Goal: Find specific page/section: Find specific page/section

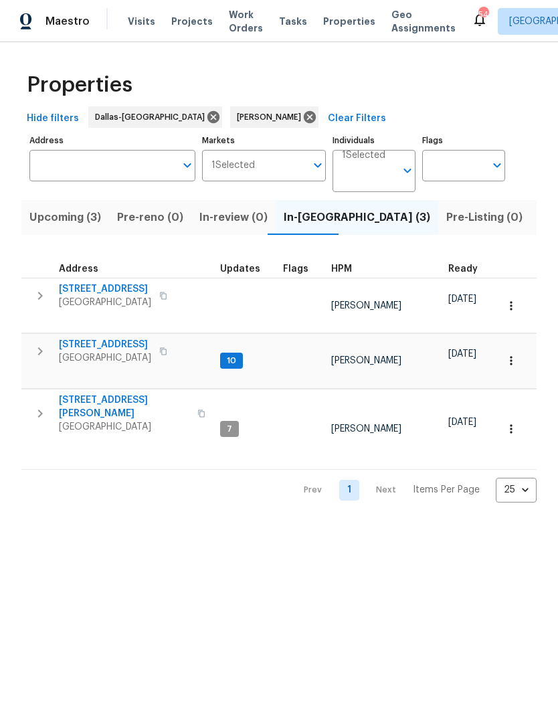
click at [539, 224] on span "Listed (11)" at bounding box center [565, 217] width 53 height 19
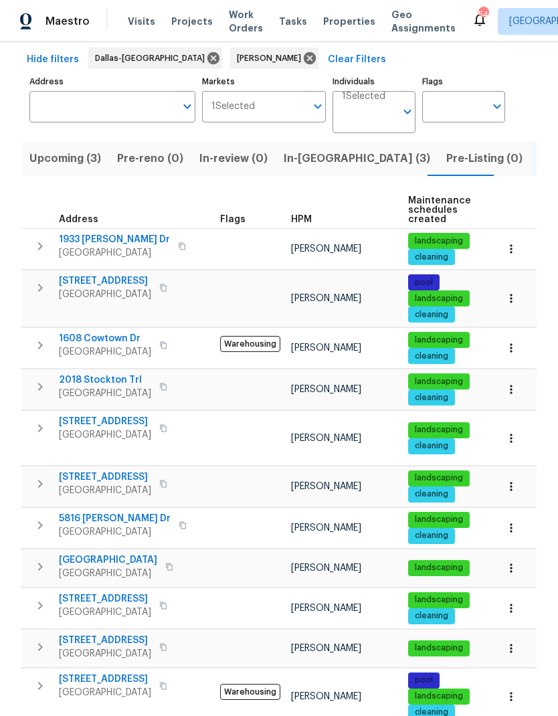
scroll to position [58, 0]
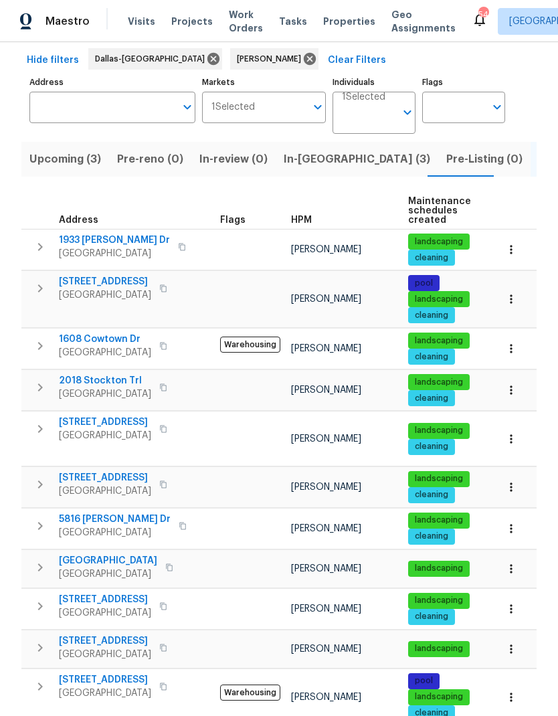
click at [514, 691] on icon "button" at bounding box center [511, 697] width 13 height 13
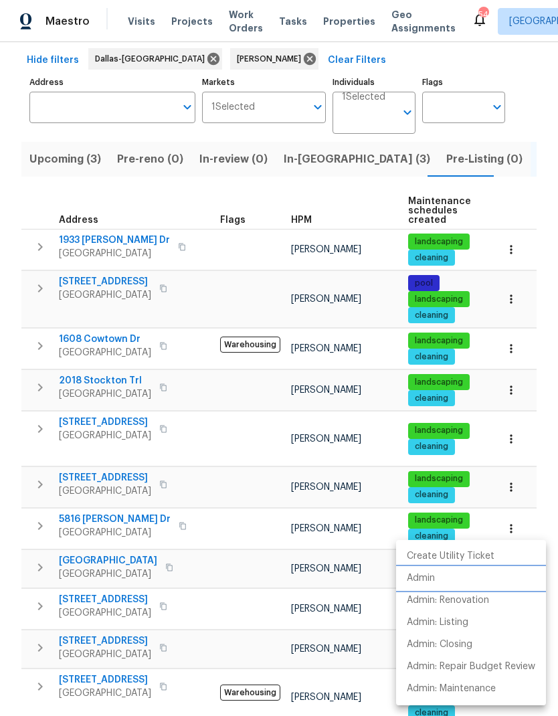
click at [432, 572] on p "Admin" at bounding box center [421, 579] width 28 height 14
click at [481, 601] on p "Admin: Renovation" at bounding box center [448, 601] width 82 height 14
click at [476, 599] on p "Admin: Renovation" at bounding box center [448, 601] width 82 height 14
click at [333, 514] on div at bounding box center [279, 358] width 558 height 716
